Goal: Transaction & Acquisition: Book appointment/travel/reservation

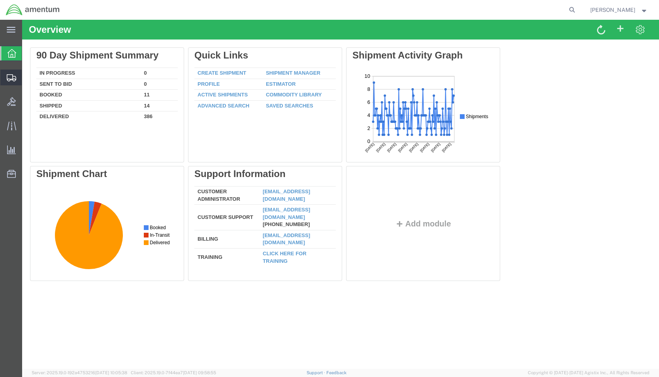
click at [0, 0] on span "Shipment Manager" at bounding box center [0, 0] width 0 height 0
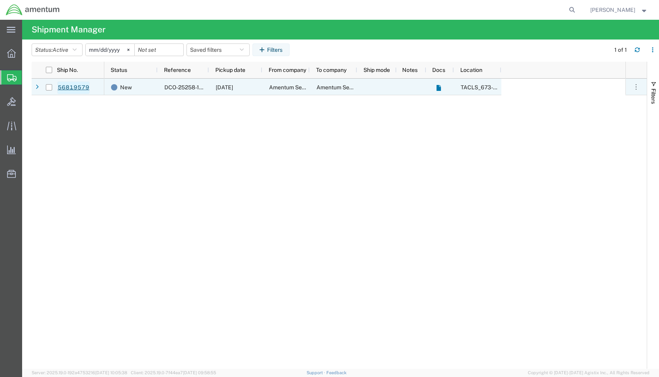
click at [75, 87] on link "56819579" at bounding box center [73, 87] width 32 height 13
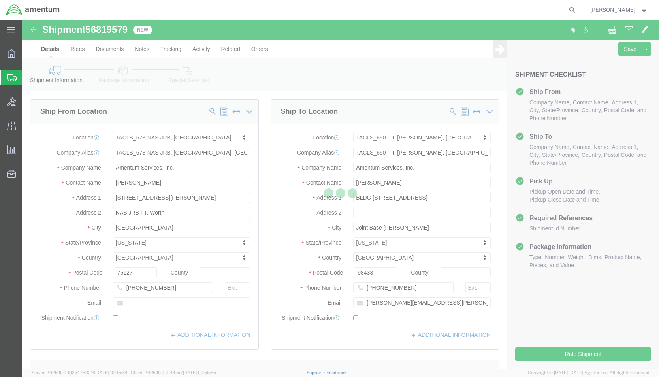
select select "42735"
select select "42724"
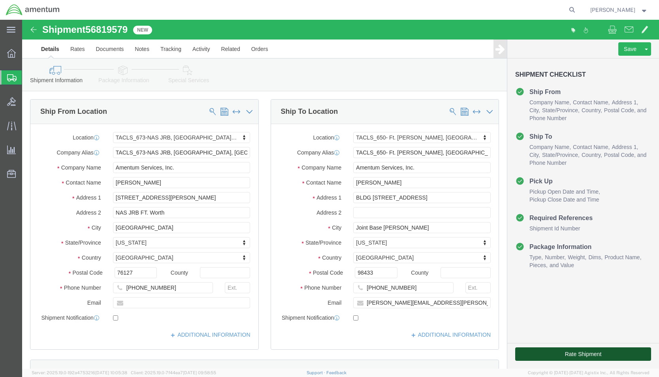
click button "Rate Shipment"
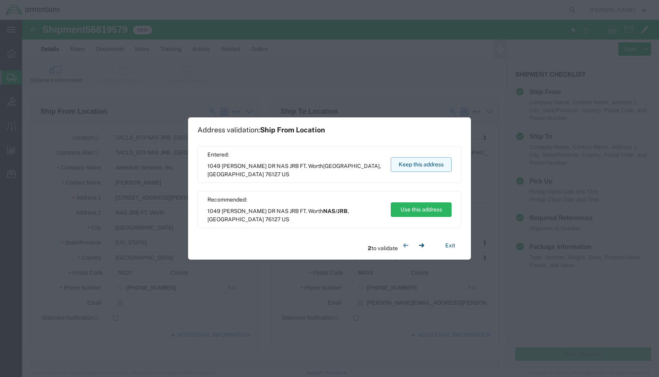
click at [430, 167] on button "Keep this address" at bounding box center [421, 164] width 61 height 15
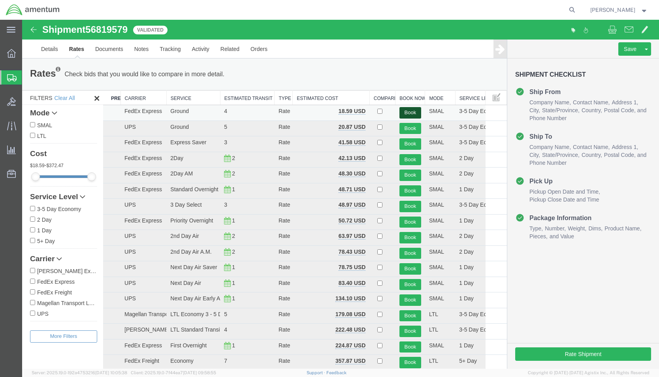
click at [404, 110] on button "Book" at bounding box center [410, 112] width 22 height 11
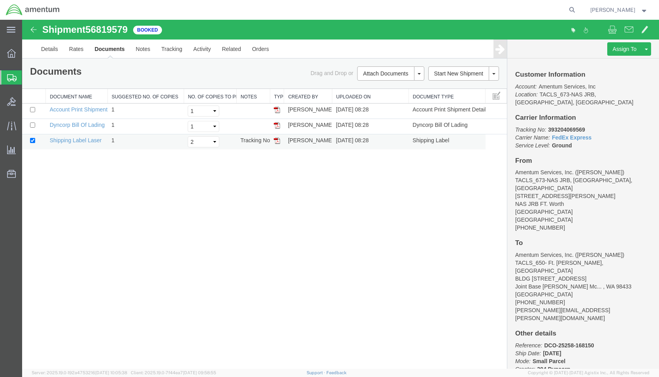
click at [275, 142] on img at bounding box center [277, 141] width 6 height 6
click at [49, 49] on link "Details" at bounding box center [50, 49] width 28 height 19
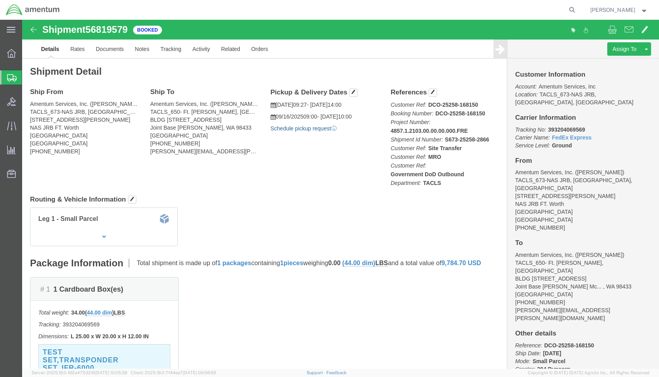
click link "Schedule pickup request"
click at [646, 9] on strong "button" at bounding box center [644, 9] width 7 height 3
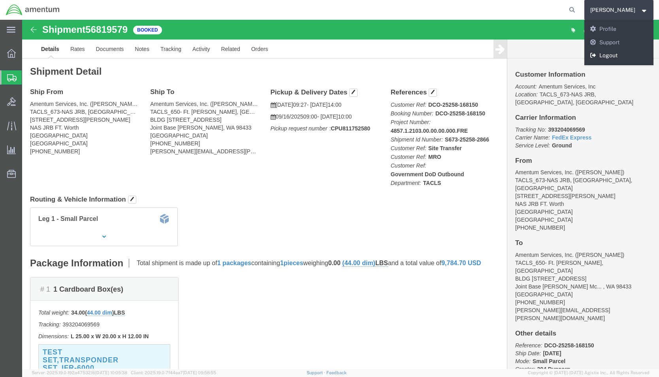
click at [627, 54] on link "Logout" at bounding box center [619, 55] width 70 height 13
